Goal: Task Accomplishment & Management: Manage account settings

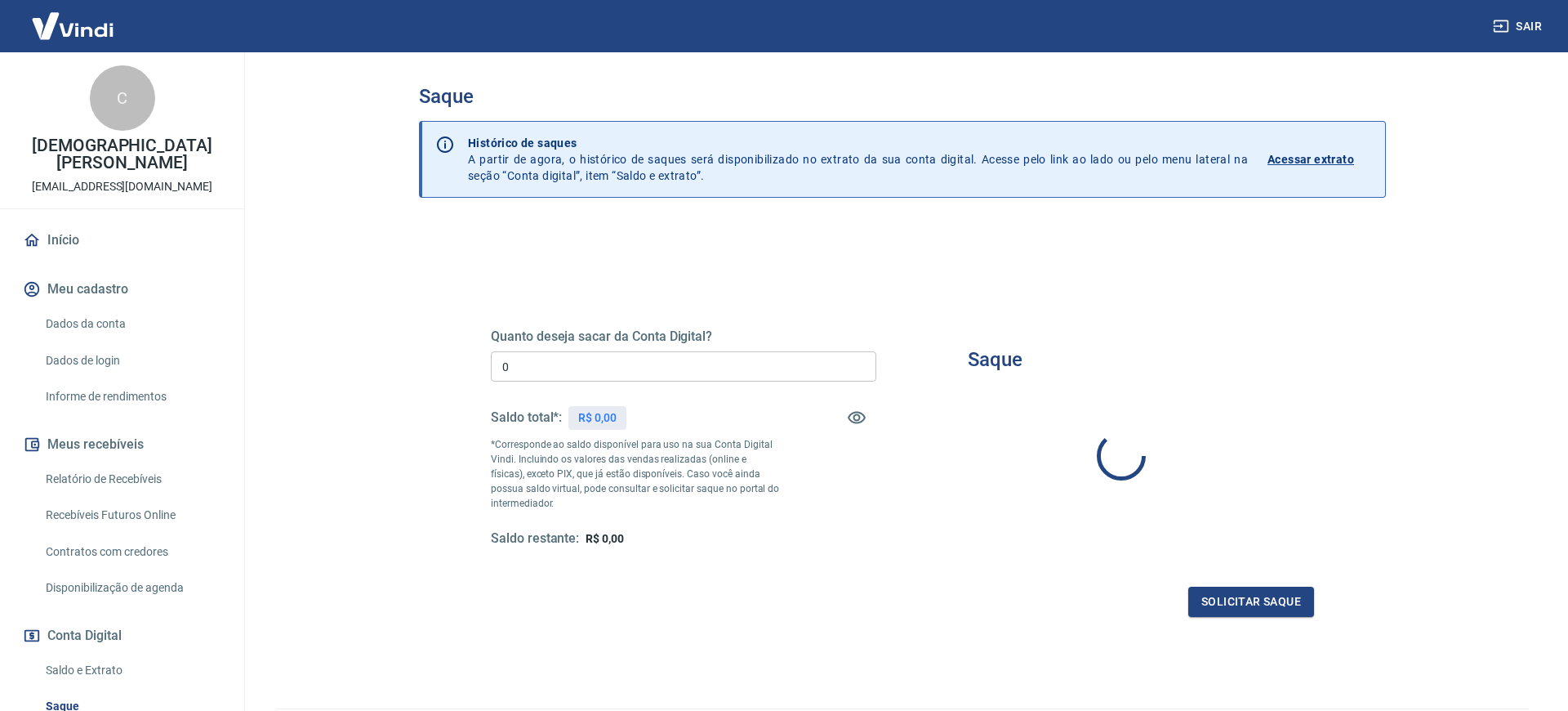
type input "R$ 0,00"
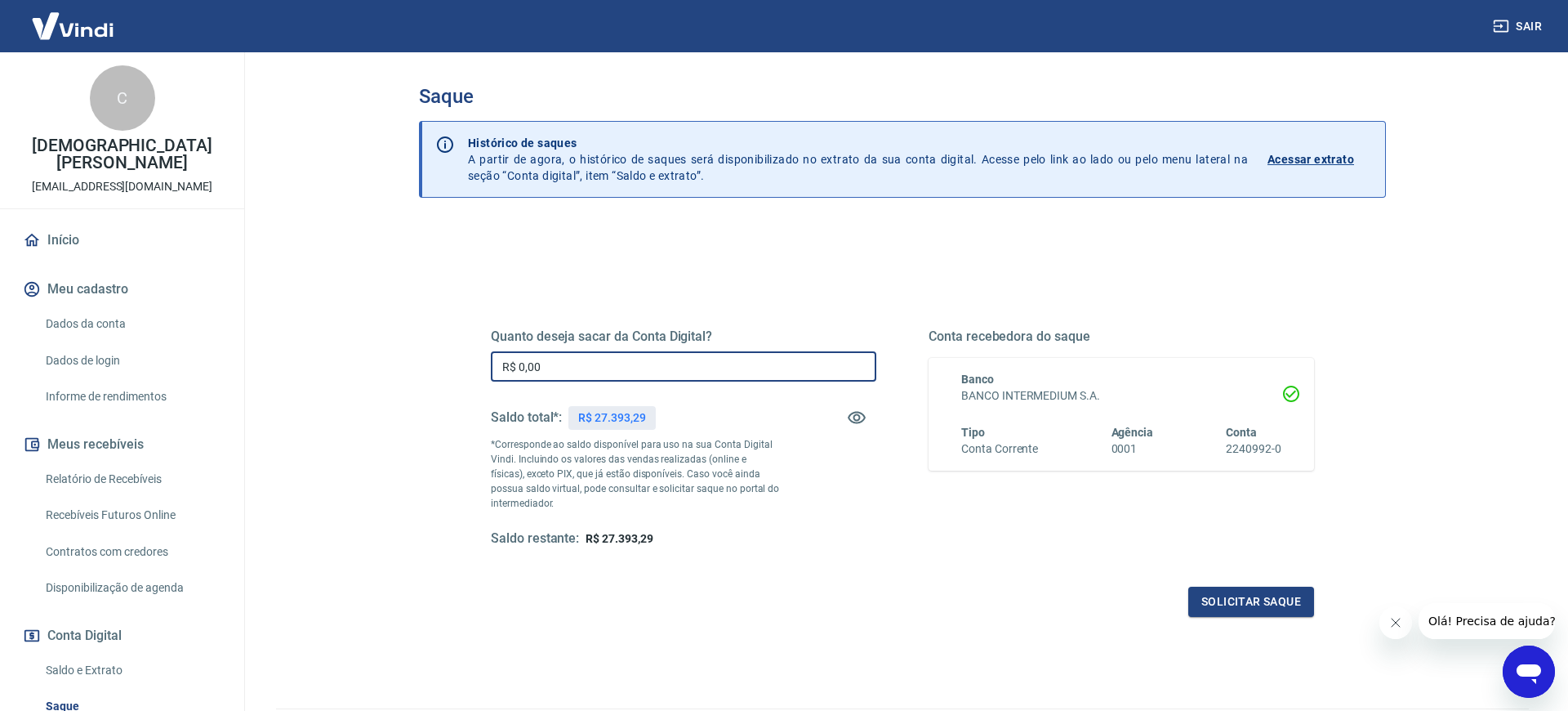
click at [575, 367] on input "R$ 0,00" at bounding box center [683, 367] width 385 height 30
type input "R$ 2.200,00"
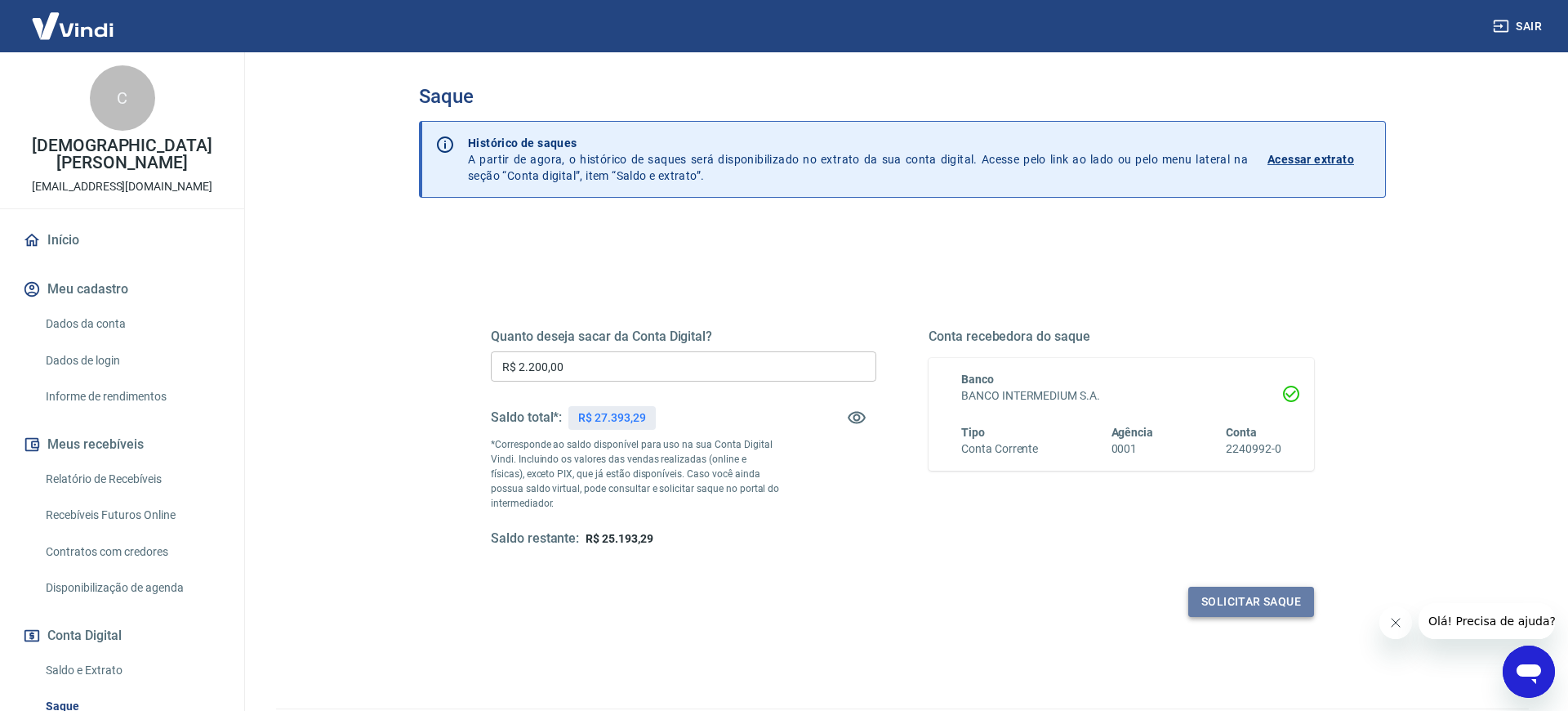
click at [1257, 606] on button "Solicitar saque" at bounding box center [1251, 602] width 126 height 30
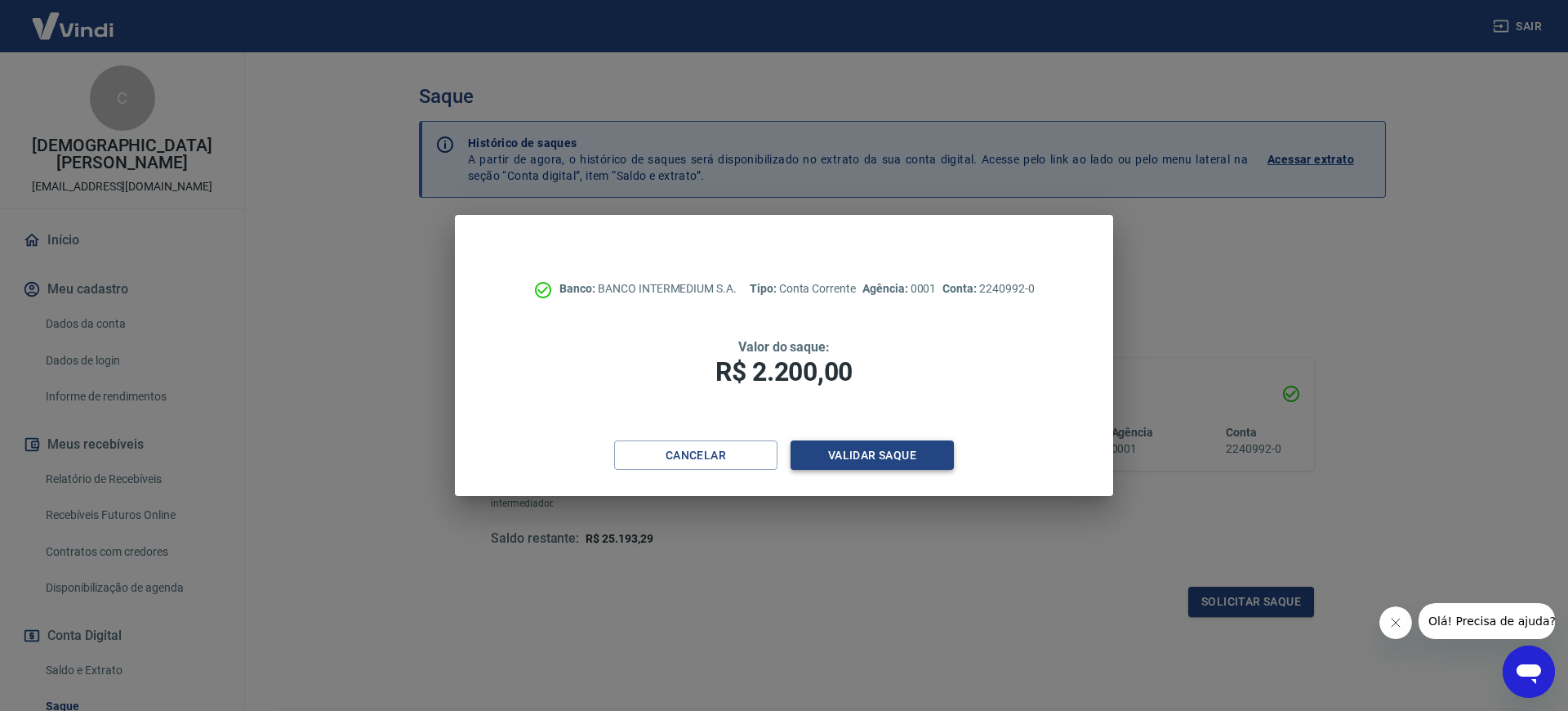
click at [891, 439] on div "Banco: BANCO INTERMEDIUM S.A. Tipo: Conta Corrente Agência: 0001 Conta: 2240992…" at bounding box center [784, 355] width 658 height 281
click at [890, 445] on button "Validar saque" at bounding box center [872, 455] width 163 height 30
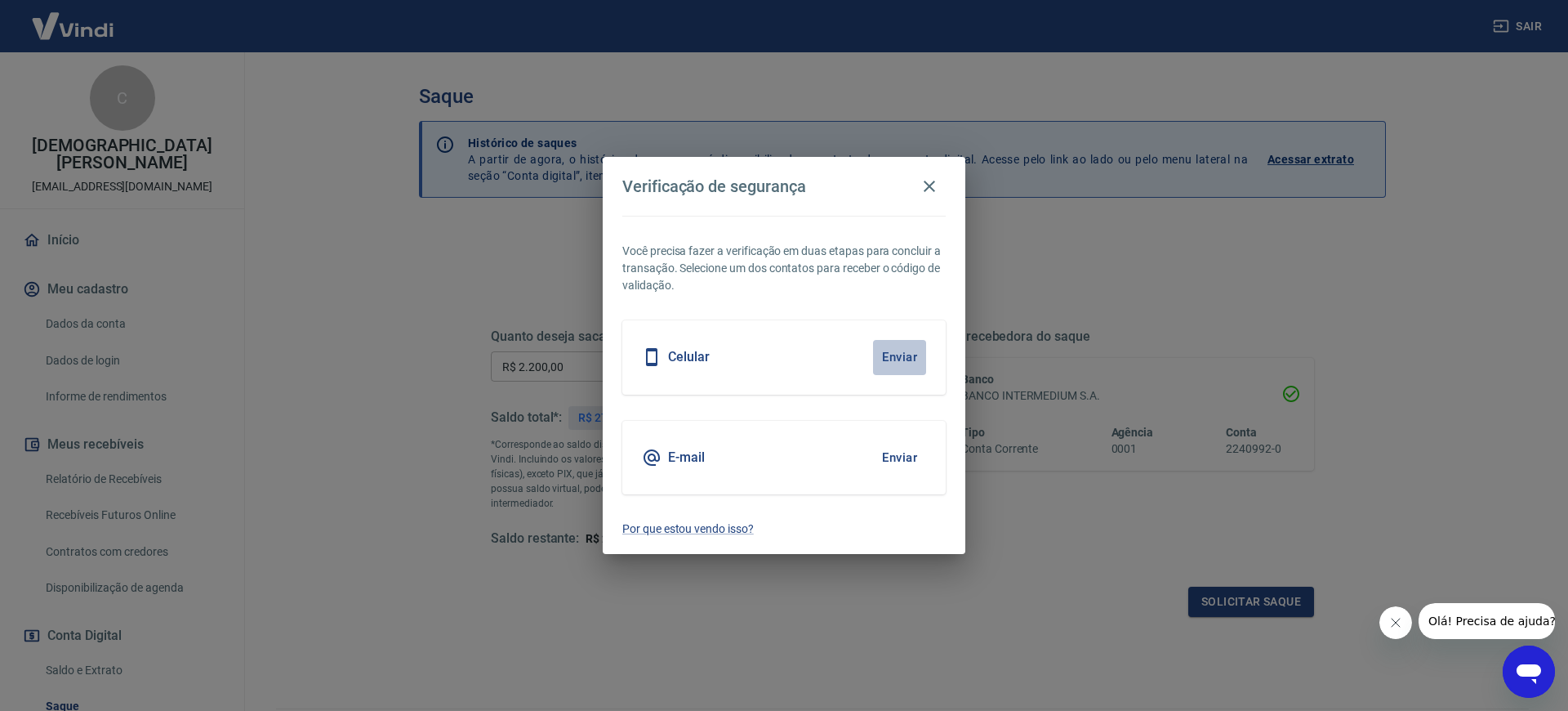
click at [909, 355] on button "Enviar" at bounding box center [900, 357] width 53 height 35
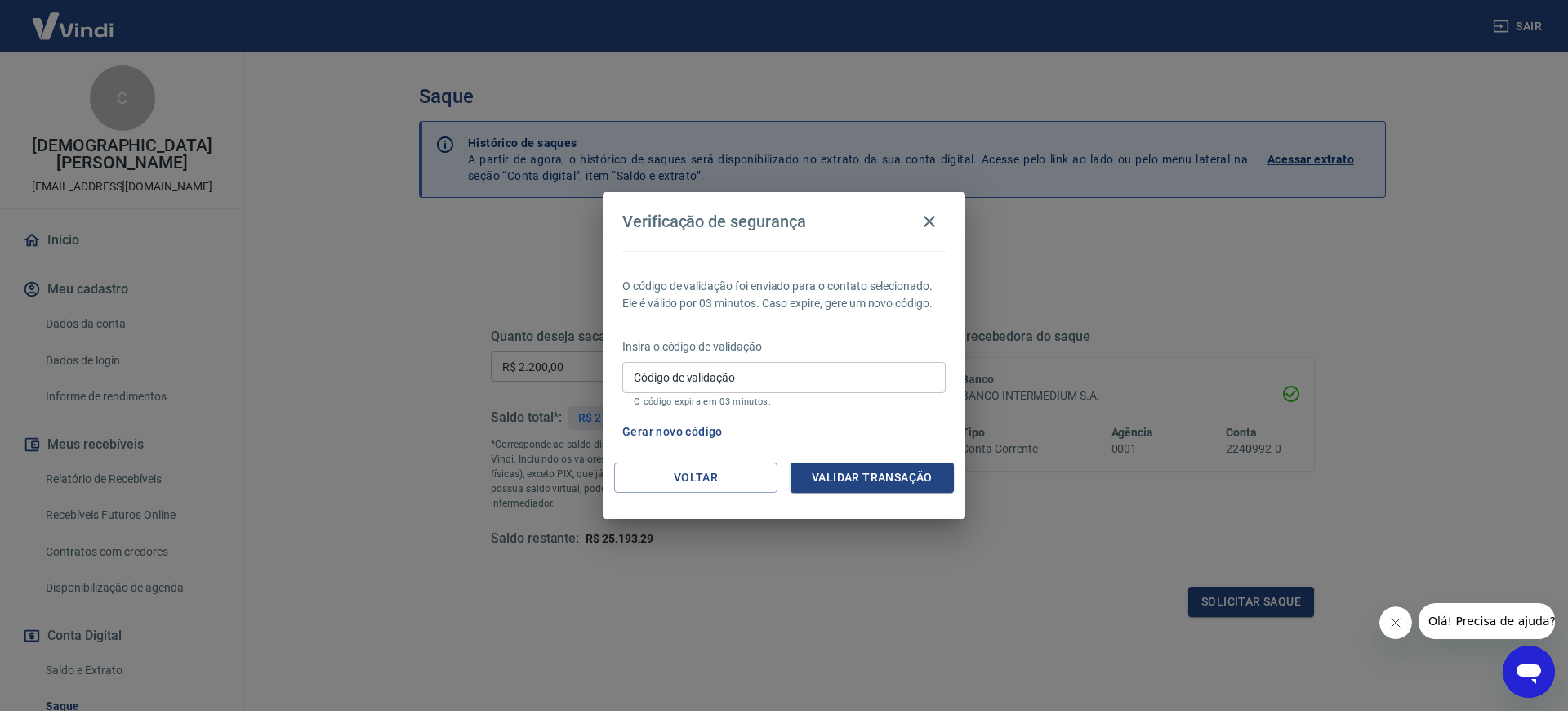
click at [898, 368] on input "Código de validação" at bounding box center [784, 377] width 323 height 30
type input "195538"
click at [920, 467] on button "Validar transação" at bounding box center [872, 478] width 163 height 30
